Goal: Information Seeking & Learning: Learn about a topic

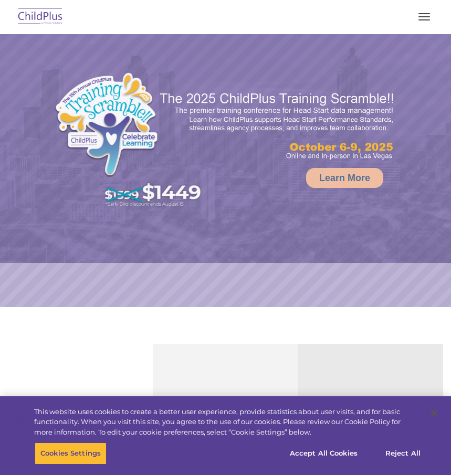
select select "MEDIUM"
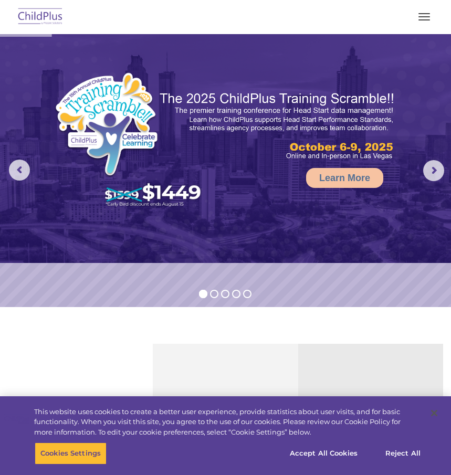
click at [422, 12] on button "button" at bounding box center [424, 16] width 22 height 17
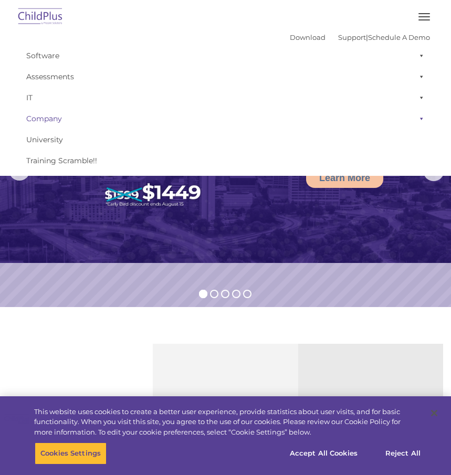
click at [47, 119] on link "Company" at bounding box center [225, 118] width 409 height 21
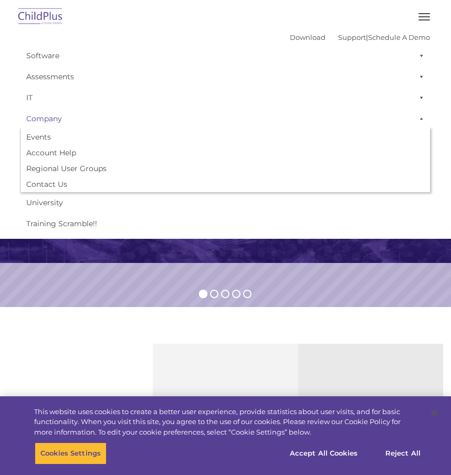
click at [41, 116] on link "Company" at bounding box center [225, 118] width 409 height 21
click at [42, 114] on link "Company" at bounding box center [225, 118] width 409 height 21
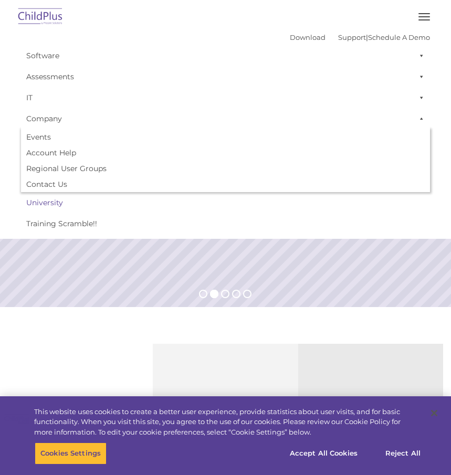
click at [110, 195] on link "University" at bounding box center [225, 202] width 409 height 21
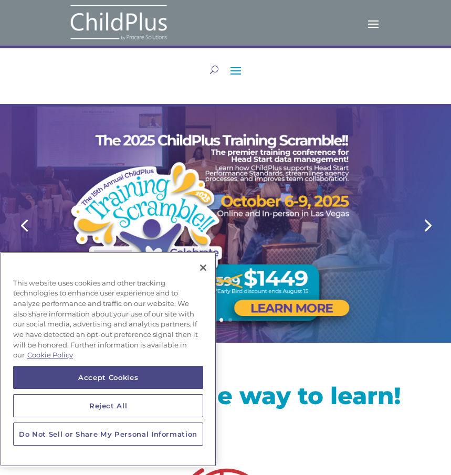
click at [204, 273] on button "Close" at bounding box center [202, 267] width 23 height 23
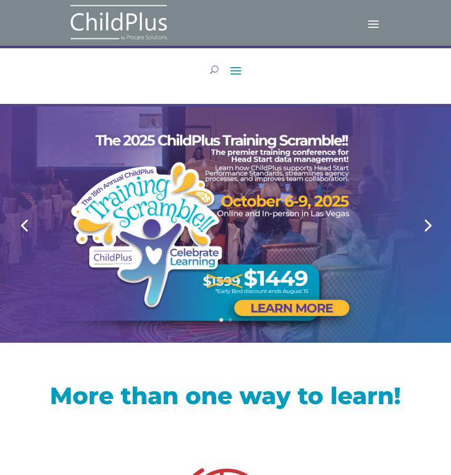
click at [240, 70] on span at bounding box center [235, 70] width 17 height 17
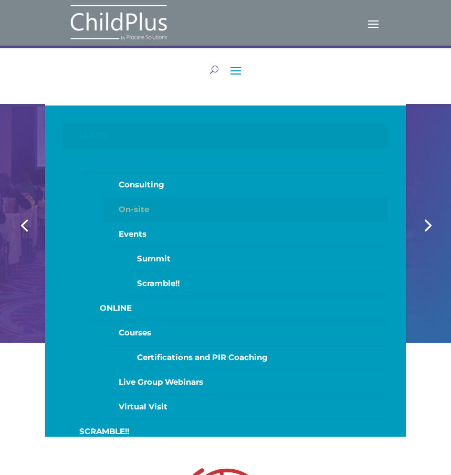
click at [159, 209] on link "On-site" at bounding box center [245, 209] width 283 height 25
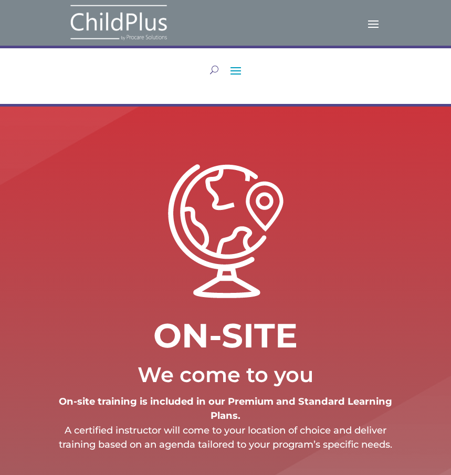
click at [368, 18] on span at bounding box center [373, 23] width 17 height 17
